Goal: Transaction & Acquisition: Purchase product/service

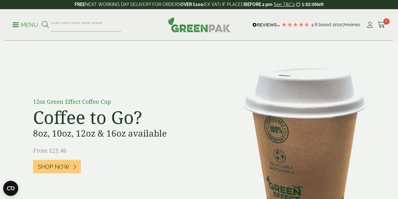
scroll to position [482, 0]
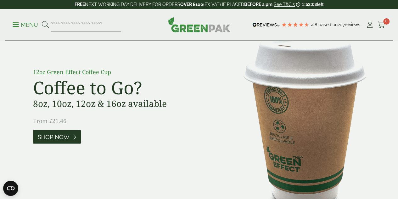
click at [60, 139] on span "Shop Now" at bounding box center [54, 136] width 32 height 7
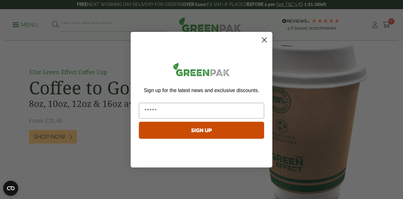
click at [258, 37] on form "Sign up for the latest news and exclusive discounts. SIGN UP ******" at bounding box center [202, 99] width 142 height 135
click at [259, 37] on circle "Close dialog" at bounding box center [264, 39] width 10 height 10
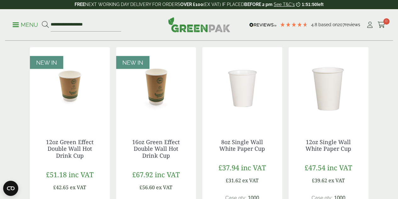
scroll to position [571, 0]
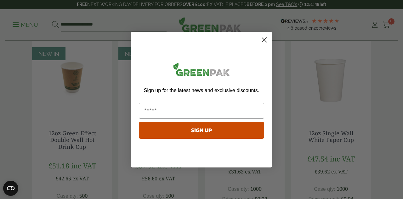
click at [264, 43] on circle "Close dialog" at bounding box center [264, 39] width 10 height 10
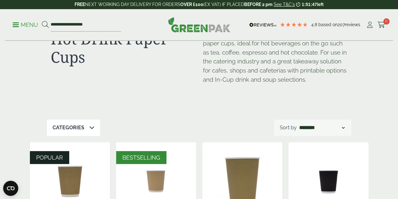
scroll to position [0, 0]
